Goal: Task Accomplishment & Management: Complete application form

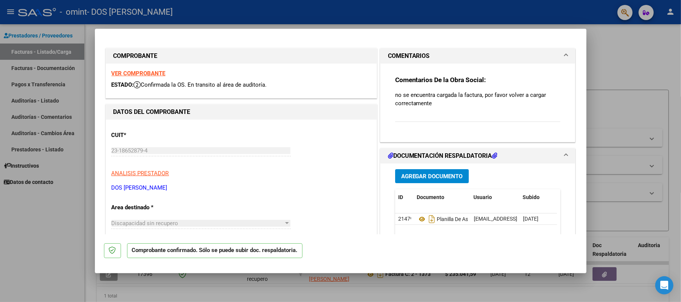
click at [135, 73] on strong "VER COMPROBANTE" at bounding box center [139, 73] width 54 height 7
click at [575, 136] on mat-dialog-content "COMPROBANTE VER COMPROBANTE ESTADO: Confirmada la OS. En transito al área de au…" at bounding box center [340, 136] width 491 height 196
click at [419, 177] on span "Agregar Documento" at bounding box center [432, 176] width 62 height 7
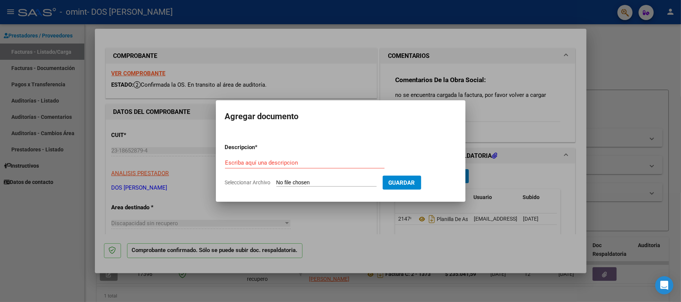
click at [546, 160] on div at bounding box center [340, 151] width 681 height 302
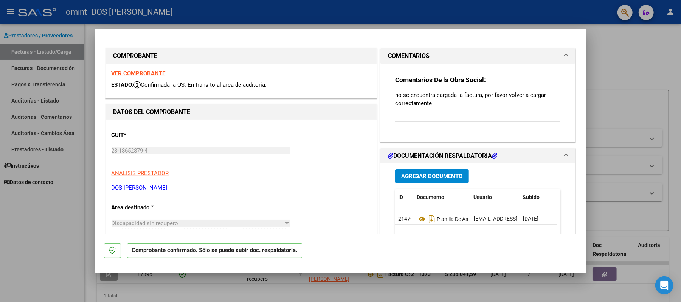
click at [646, 60] on div at bounding box center [340, 151] width 681 height 302
type input "$ 0,00"
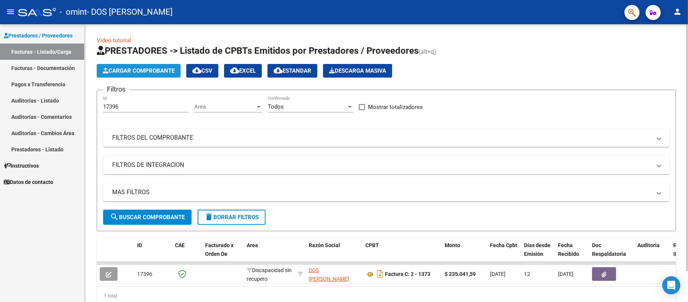
click at [148, 71] on span "Cargar Comprobante" at bounding box center [139, 70] width 72 height 7
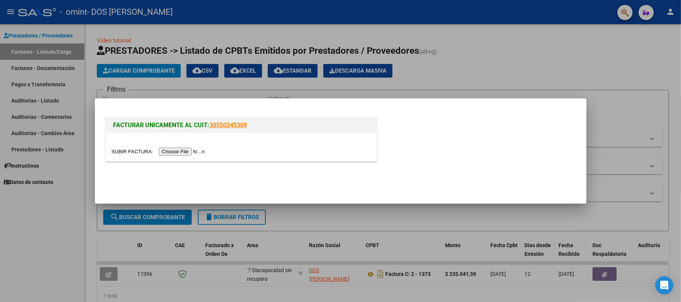
click at [185, 150] on input "file" at bounding box center [160, 151] width 96 height 8
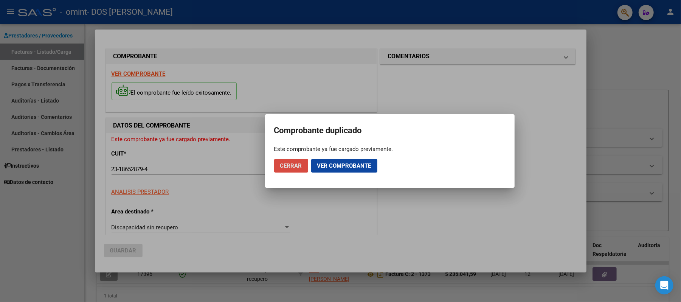
click at [297, 165] on span "Cerrar" at bounding box center [291, 165] width 22 height 7
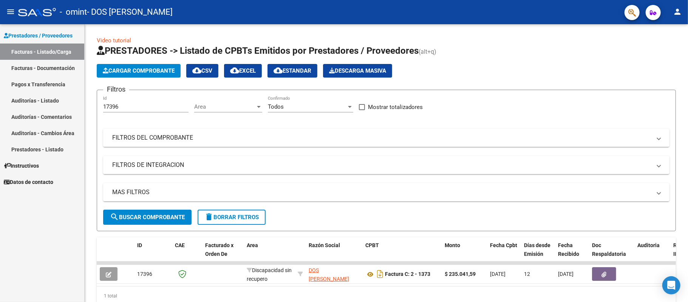
scroll to position [35, 0]
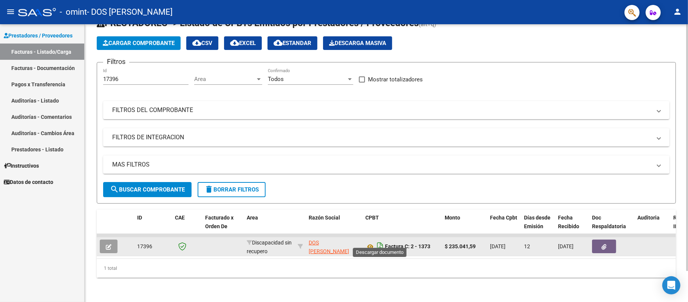
click at [378, 240] on icon "Descargar documento" at bounding box center [380, 246] width 10 height 12
click at [606, 244] on icon "button" at bounding box center [604, 247] width 5 height 6
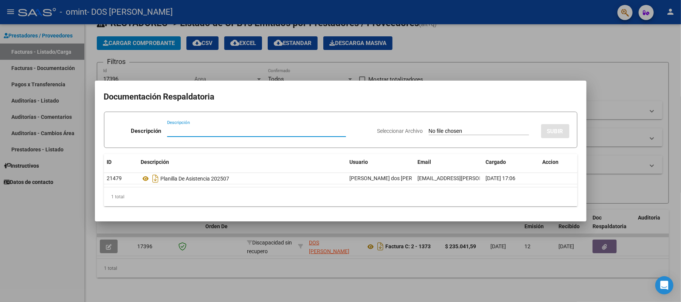
click at [171, 132] on input "Descripción" at bounding box center [256, 130] width 179 height 7
click at [167, 131] on input "factura C" at bounding box center [256, 130] width 179 height 7
type input "Factura C"
click at [429, 130] on input "Seleccionar Archivo" at bounding box center [479, 131] width 100 height 7
type input "C:\fakepath\23186528794_011_00002_00001373 [PERSON_NAME] 202507.pdf"
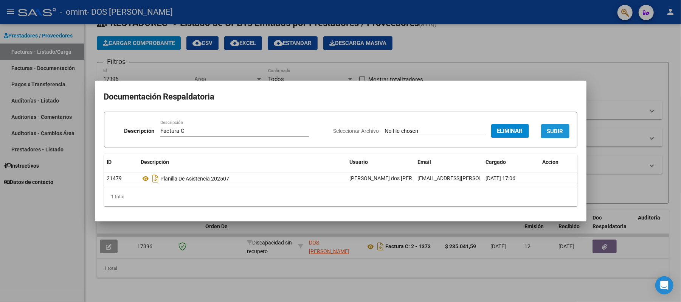
click at [558, 134] on span "SUBIR" at bounding box center [555, 131] width 16 height 7
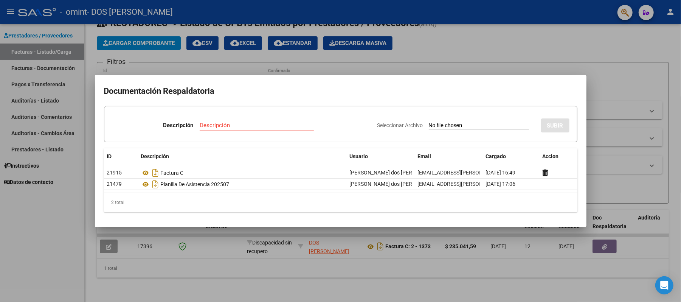
click at [468, 50] on div at bounding box center [340, 151] width 681 height 302
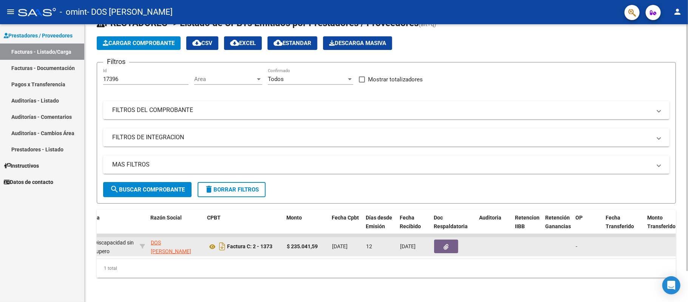
scroll to position [0, 0]
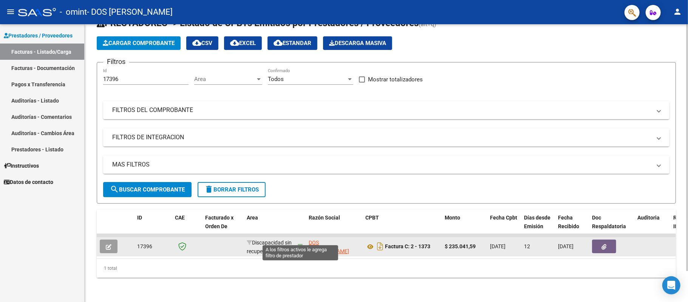
click at [300, 243] on icon at bounding box center [300, 245] width 5 height 5
type input "23186528794"
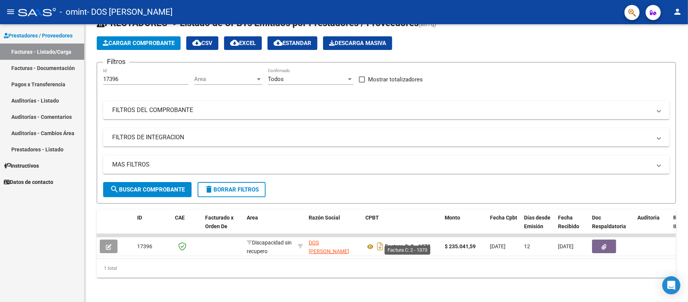
click at [396, 243] on strong "Factura C: 2 - 1373" at bounding box center [407, 246] width 45 height 6
click at [55, 232] on div "Prestadores / Proveedores Facturas - Listado/Carga Facturas - Documentación Pag…" at bounding box center [42, 162] width 84 height 277
